Goal: Information Seeking & Learning: Learn about a topic

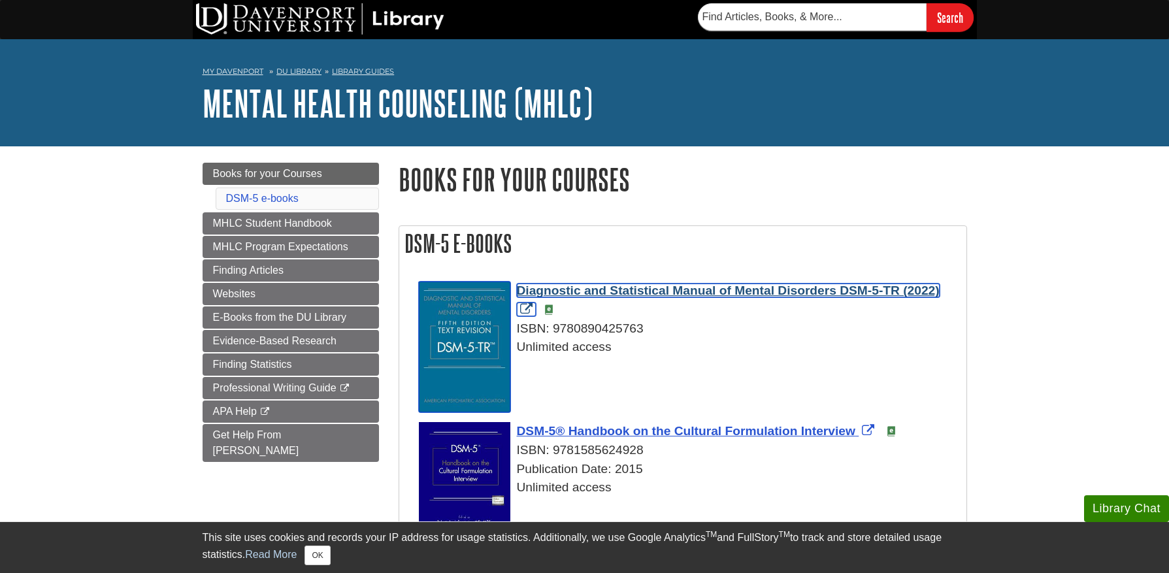
click at [636, 293] on span "Diagnostic and Statistical Manual of Mental Disorders DSM-5-TR (2022)" at bounding box center [728, 291] width 423 height 14
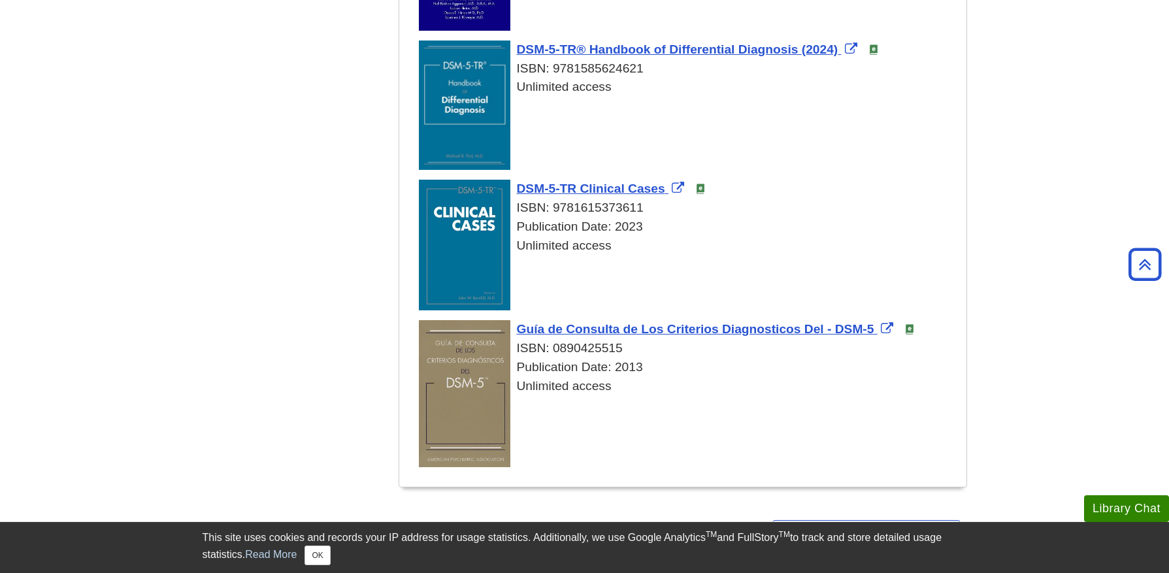
scroll to position [697, 0]
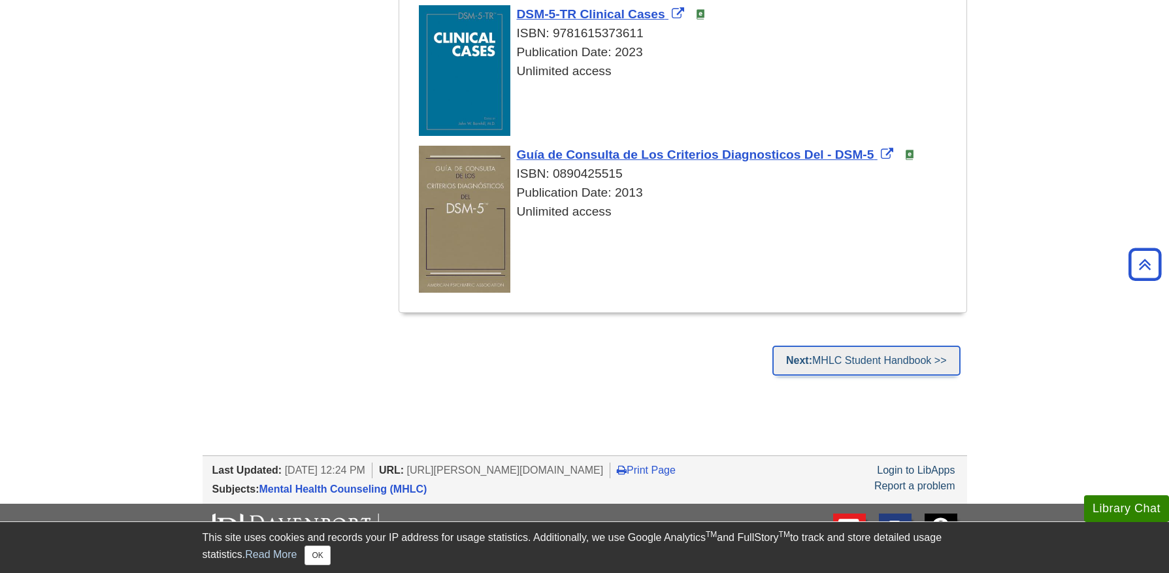
click at [872, 353] on link "Next: MHLC Student Handbook >>" at bounding box center [866, 361] width 188 height 30
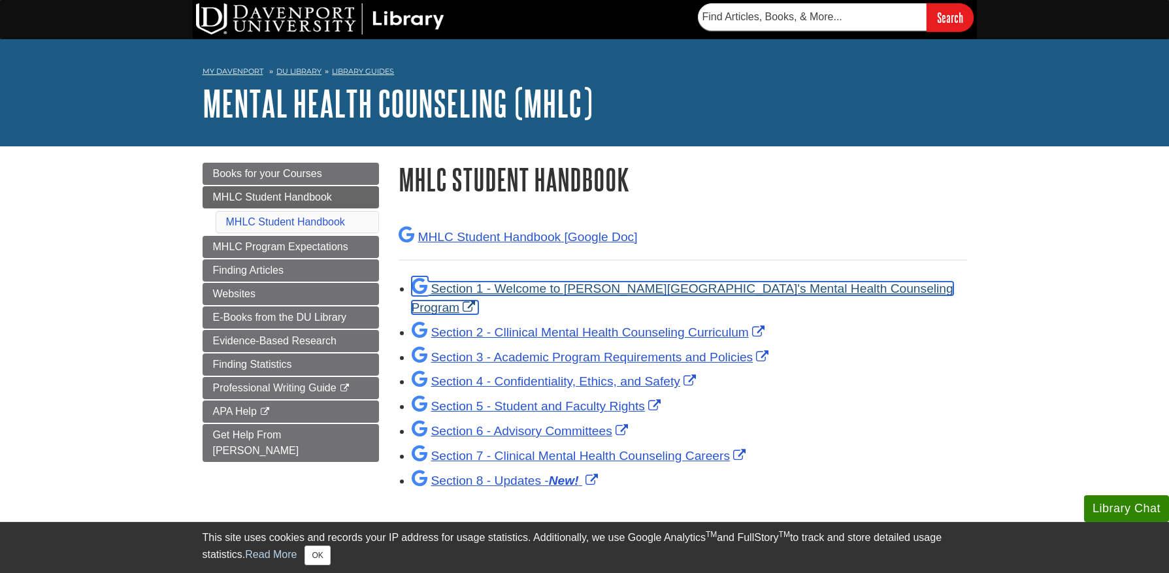
click at [544, 291] on link "Section 1 - Welcome to Davenport University's Mental Health Counseling Program" at bounding box center [683, 298] width 542 height 33
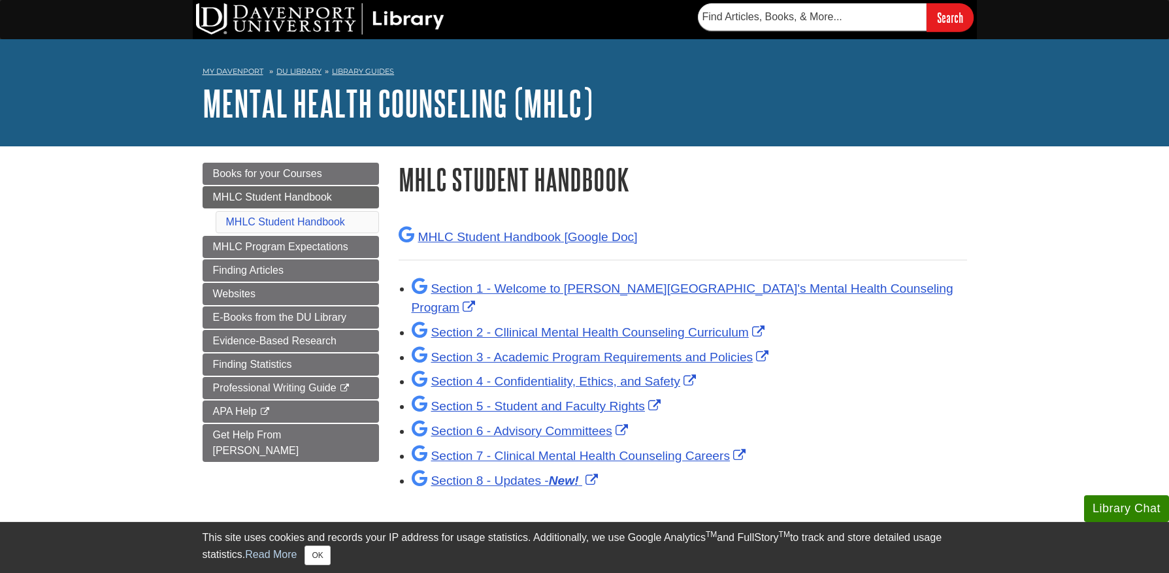
drag, startPoint x: 425, startPoint y: 221, endPoint x: 402, endPoint y: 204, distance: 28.5
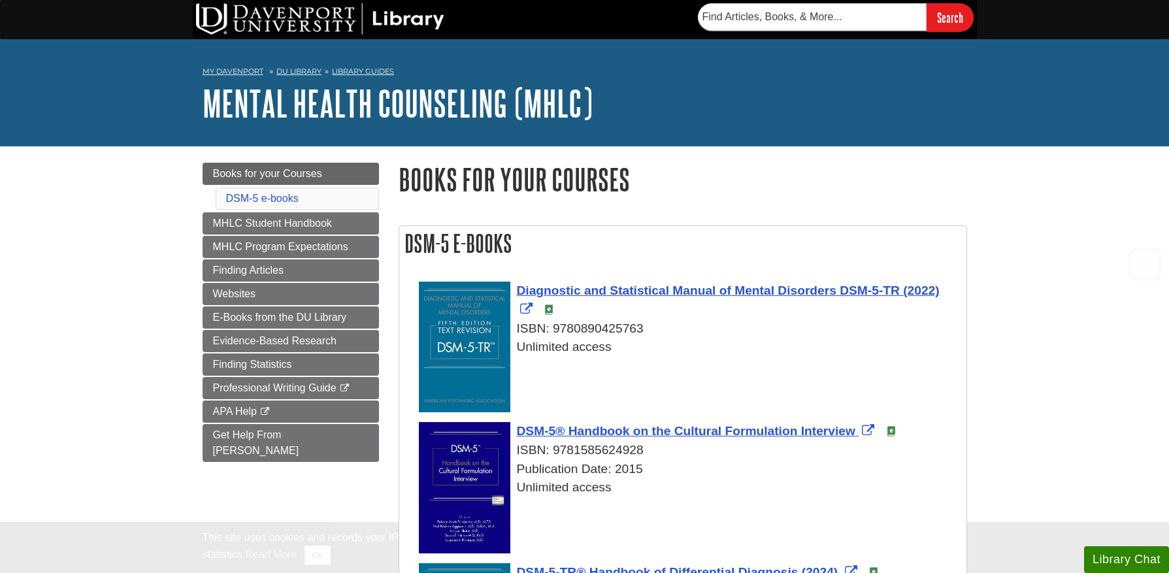
scroll to position [697, 0]
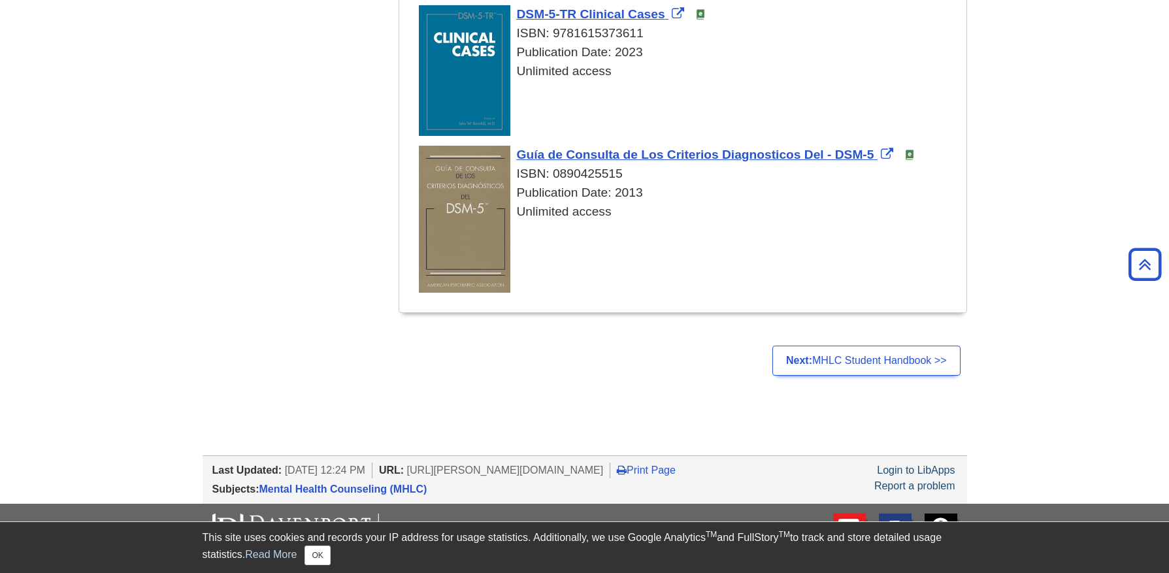
drag, startPoint x: 398, startPoint y: 197, endPoint x: 387, endPoint y: 191, distance: 12.6
